Goal: Information Seeking & Learning: Learn about a topic

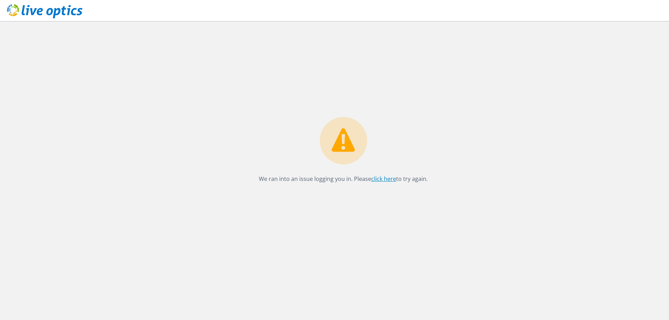
click at [382, 180] on link "click here" at bounding box center [383, 179] width 25 height 8
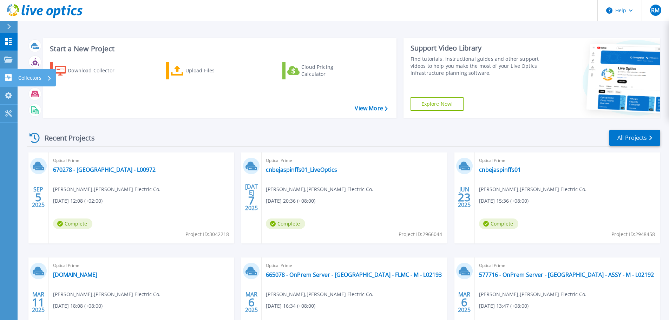
click at [2, 77] on link "Collectors Collectors" at bounding box center [9, 78] width 18 height 18
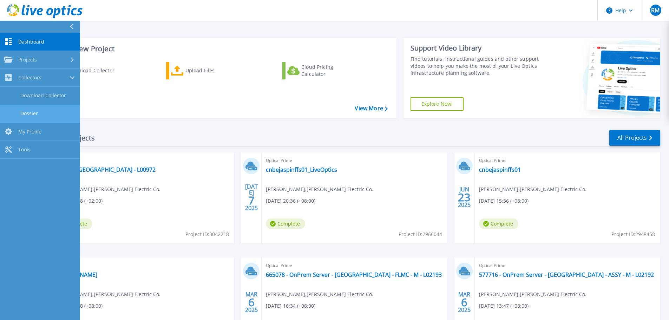
click at [30, 110] on link "Dossier" at bounding box center [40, 114] width 80 height 18
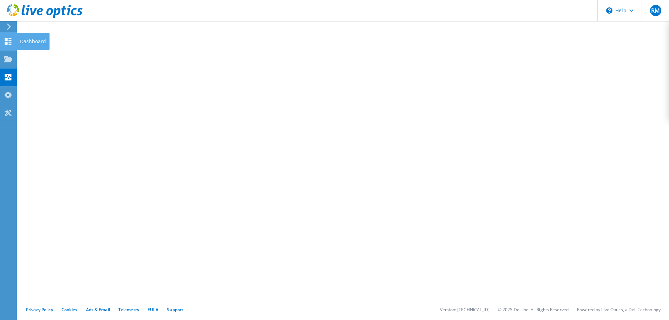
click at [9, 39] on icon at bounding box center [8, 41] width 8 height 7
click at [25, 38] on div "Dashboard" at bounding box center [33, 42] width 33 height 18
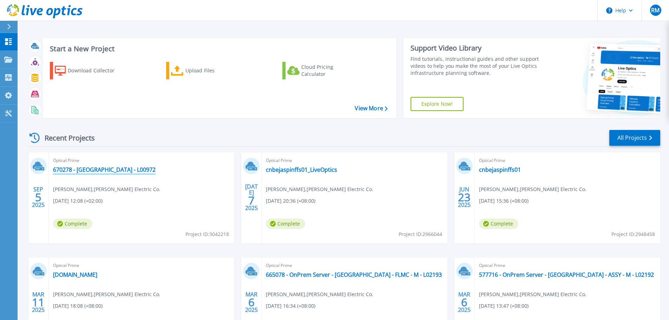
click at [85, 169] on link "670278 - [GEOGRAPHIC_DATA] - L00972" at bounding box center [104, 169] width 103 height 7
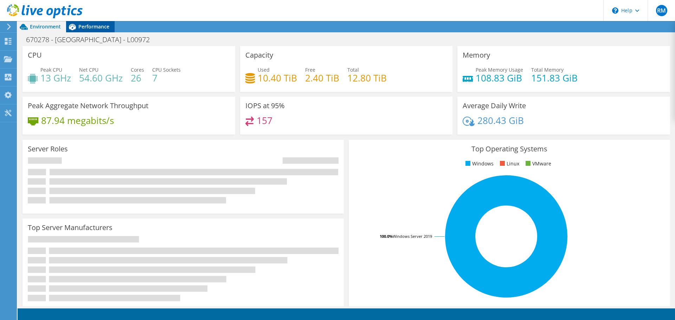
click at [103, 29] on span "Performance" at bounding box center [93, 26] width 31 height 7
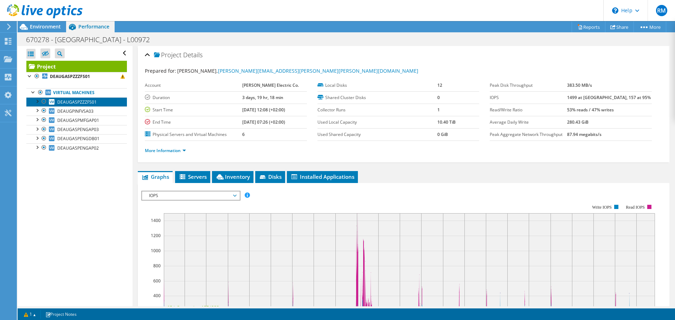
click at [86, 102] on span "DEAUGASPZZZFS01" at bounding box center [76, 102] width 39 height 6
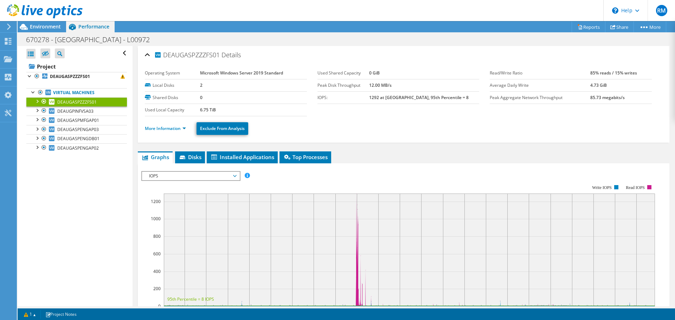
click at [202, 177] on span "IOPS" at bounding box center [190, 176] width 90 height 8
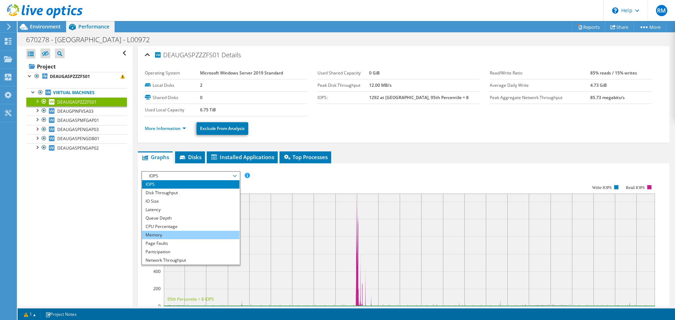
click at [158, 234] on li "Memory" at bounding box center [190, 235] width 97 height 8
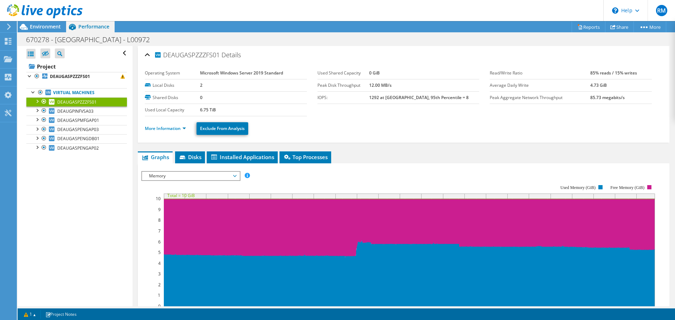
scroll to position [35, 0]
